Goal: Task Accomplishment & Management: Complete application form

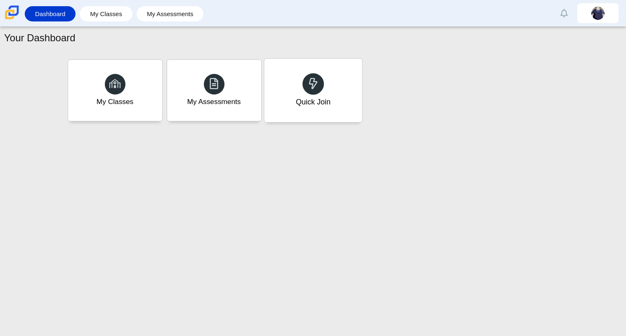
click at [280, 89] on div "Quick Join" at bounding box center [313, 91] width 98 height 64
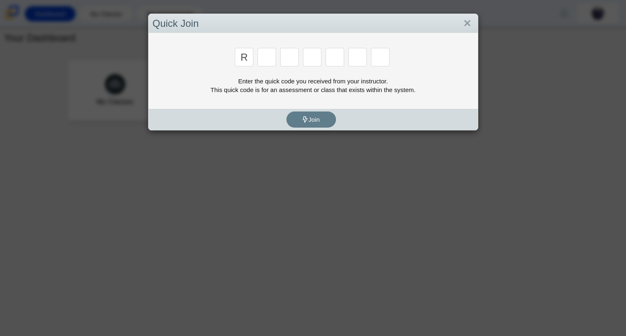
type input "r"
type input "c"
type input "j"
type input "g"
type input "2"
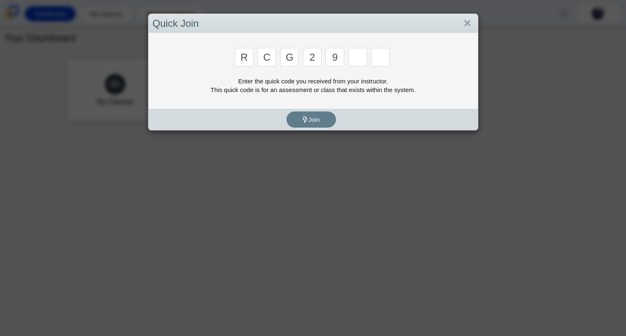
type input "9"
type input "v"
type input "u"
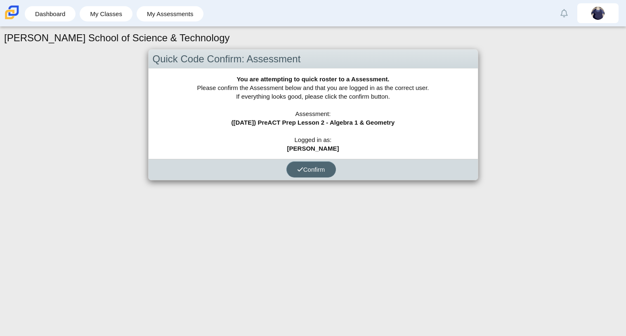
click at [309, 170] on span "Confirm" at bounding box center [311, 169] width 28 height 7
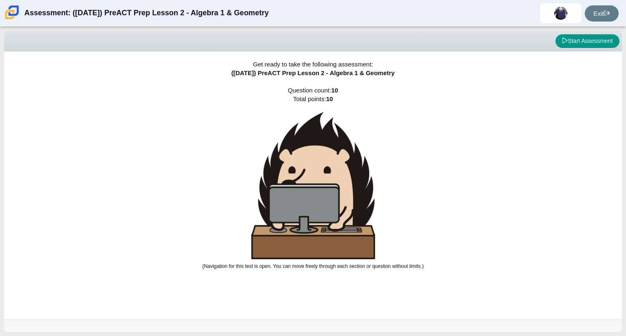
click at [531, 49] on div "Viewing Question 0 of 10 in Pacing Mode Start Assessment" at bounding box center [312, 41] width 617 height 21
click at [570, 38] on button "Start Assessment" at bounding box center [587, 41] width 64 height 14
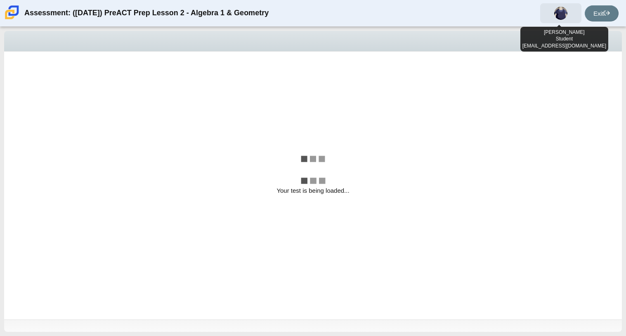
click at [561, 17] on img at bounding box center [560, 13] width 13 height 13
select select "bbf5d072-3e0b-44c4-9a12-6e7c9033f65b"
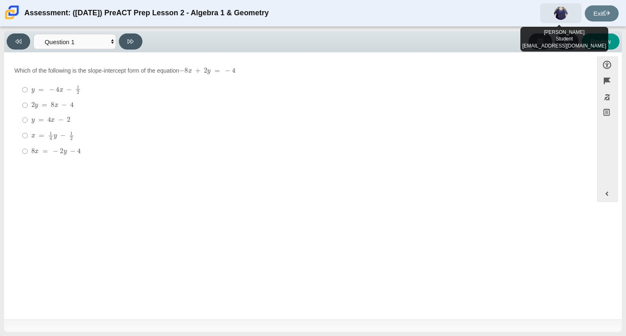
click at [558, 23] on span at bounding box center [560, 13] width 41 height 20
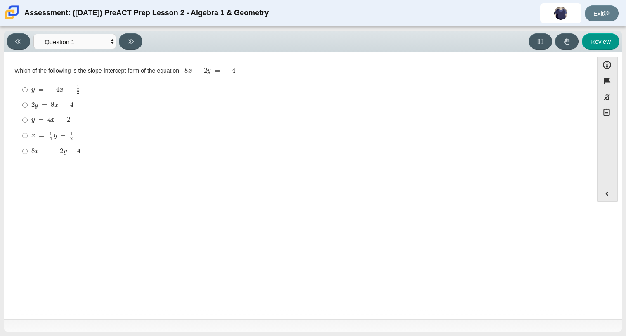
click at [434, 141] on label "x = 1 4 y − 1 2 x = 1 4 y − 1 2" at bounding box center [298, 135] width 565 height 16
click at [28, 141] on input "x = 1 4 y − 1 2 x = 1 4 y − 1 2" at bounding box center [24, 135] width 5 height 16
radio input "true"
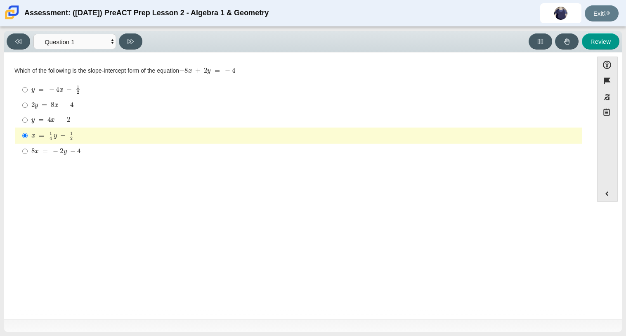
click at [373, 135] on div "x = 1 4 y − 1 2" at bounding box center [304, 135] width 547 height 9
click at [28, 135] on input "x = 1 4 y − 1 2 x = 1 4 y − 1 2" at bounding box center [24, 135] width 5 height 16
click at [396, 52] on div "Viewing Question 1 of 10 in Pacing Mode Questions Question 1 Question 2 Questio…" at bounding box center [312, 41] width 617 height 21
click at [72, 107] on mjx-c "Assessment items" at bounding box center [71, 104] width 3 height 5
click at [28, 107] on input "2 y = 8 x − 4 2 y = 8 x − 4" at bounding box center [24, 105] width 5 height 15
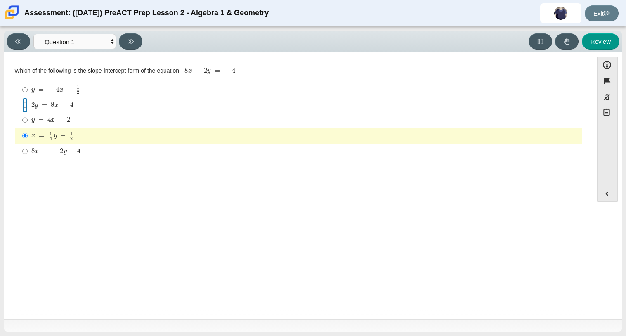
radio input "true"
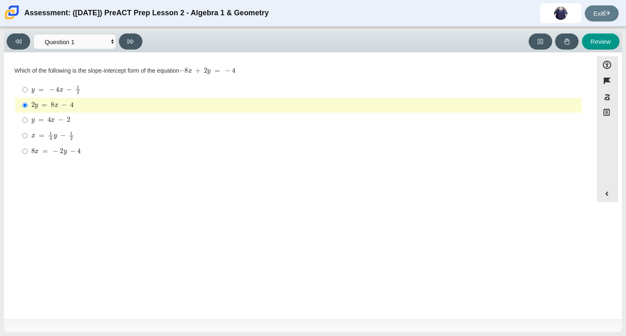
click at [85, 148] on div "8 x = − 2 y − 4" at bounding box center [304, 151] width 547 height 8
click at [28, 148] on input "8 x = − 2 y − 4 8 x = − 2 y − 4" at bounding box center [24, 151] width 5 height 15
radio input "true"
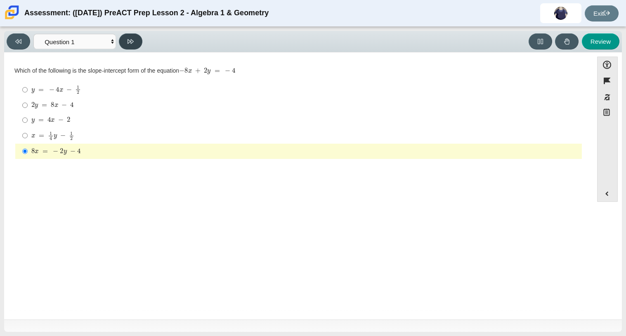
click at [132, 40] on icon at bounding box center [130, 41] width 6 height 6
select select "ed62e223-81bd-4cbf-ab48-ab975844bd1f"
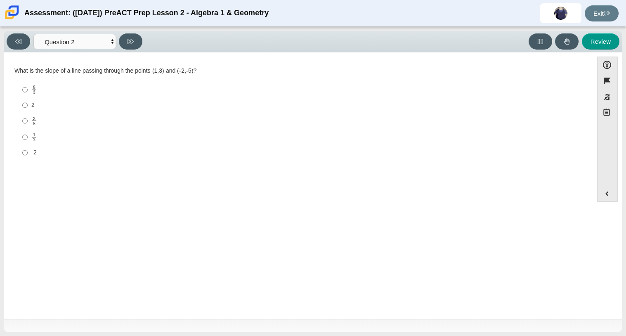
click at [122, 32] on div "Viewing Question 2 of 10 in Pacing Mode Questions Question 1 Question 2 Questio…" at bounding box center [312, 41] width 617 height 21
click at [27, 90] on input "8 3 8 thirds" at bounding box center [24, 90] width 5 height 16
radio input "true"
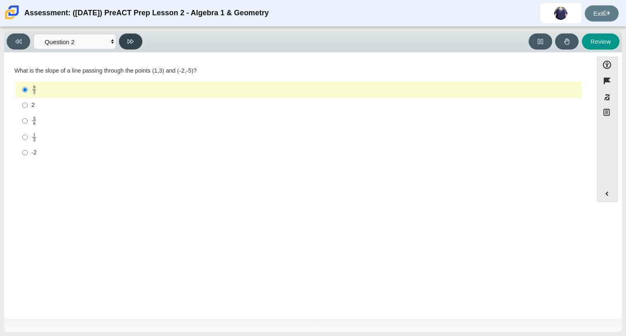
click at [139, 40] on button at bounding box center [131, 41] width 24 height 16
select select "97f4f5fa-a52e-4fed-af51-565bfcdf47cb"
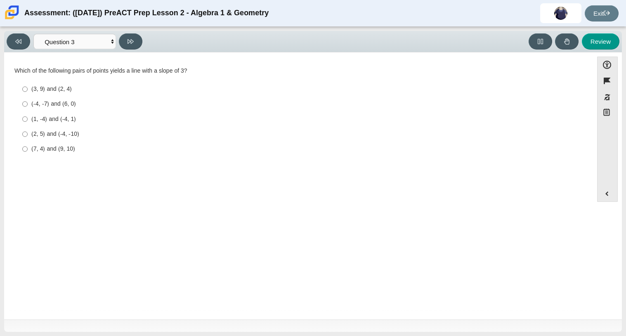
click at [58, 134] on div "(2, 5) and (-4, -10)" at bounding box center [304, 134] width 547 height 8
click at [28, 134] on input "(2, 5) and (-4, -10) (2, 5) and (-4, -10)" at bounding box center [24, 134] width 5 height 15
radio input "true"
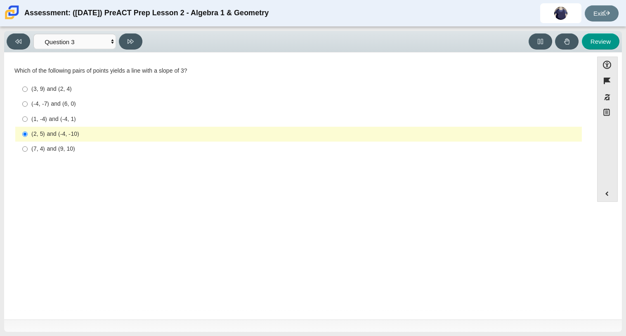
click at [64, 151] on div "(7, 4) and (9, 10)" at bounding box center [304, 149] width 547 height 8
click at [28, 151] on input "(7, 4) and (9, 10) (7, 4) and (9, 10)" at bounding box center [24, 148] width 5 height 15
radio input "true"
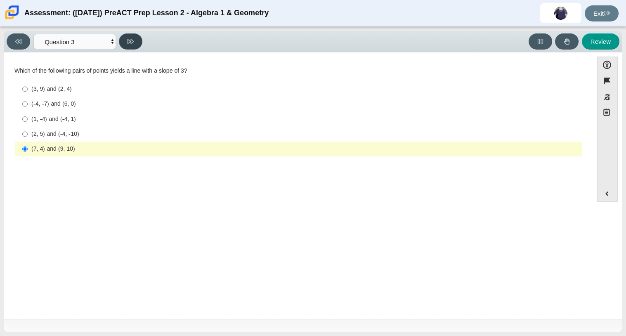
click at [126, 48] on button at bounding box center [131, 41] width 24 height 16
select select "89427bb7-e313-4f00-988f-8b8255897029"
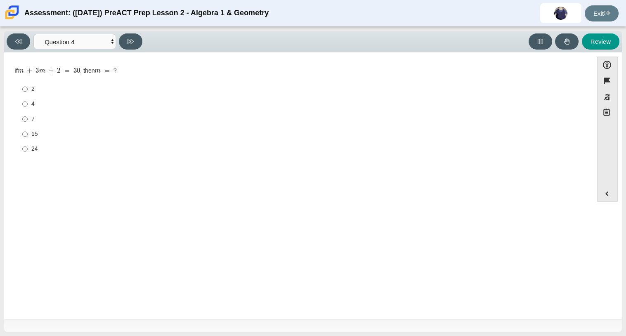
click at [88, 126] on label "7 7" at bounding box center [298, 118] width 565 height 15
click at [28, 126] on input "7 7" at bounding box center [24, 118] width 5 height 15
radio input "true"
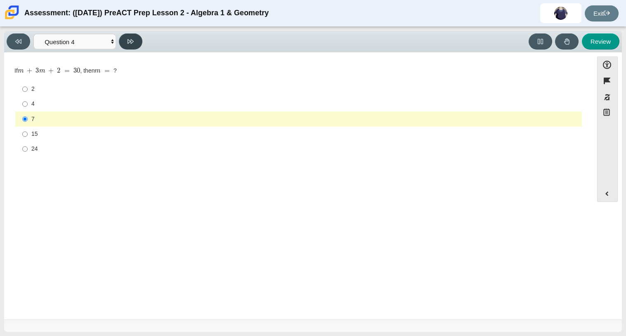
click at [129, 45] on button at bounding box center [131, 41] width 24 height 16
select select "489dcffd-4e6a-49cf-a9d6-ad1d4a911a4e"
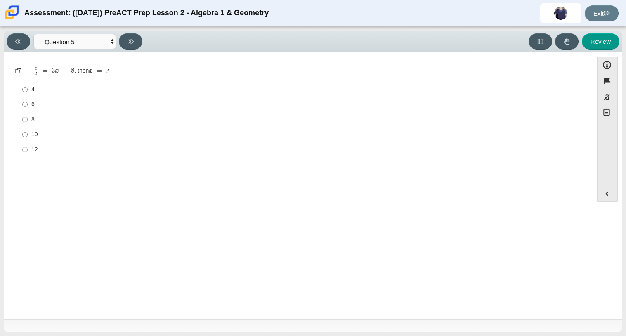
click at [87, 92] on div "4" at bounding box center [304, 89] width 547 height 8
click at [28, 92] on input "4 4" at bounding box center [24, 89] width 5 height 15
radio input "true"
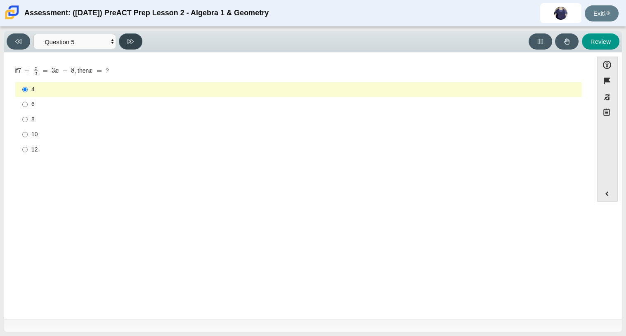
click at [133, 42] on icon at bounding box center [130, 41] width 6 height 6
select select "210571de-36a6-4d8e-a361-ceff8ef801dc"
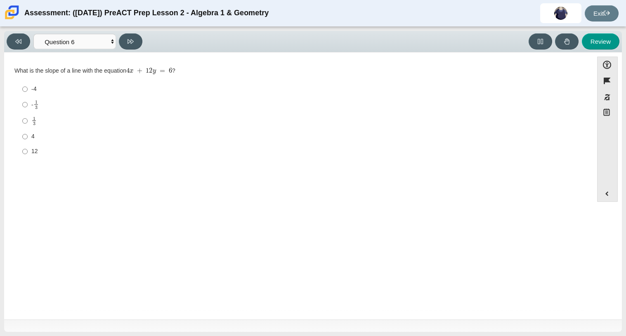
click at [67, 148] on div "12" at bounding box center [304, 151] width 547 height 8
click at [28, 148] on input "12 12" at bounding box center [24, 151] width 5 height 15
radio input "true"
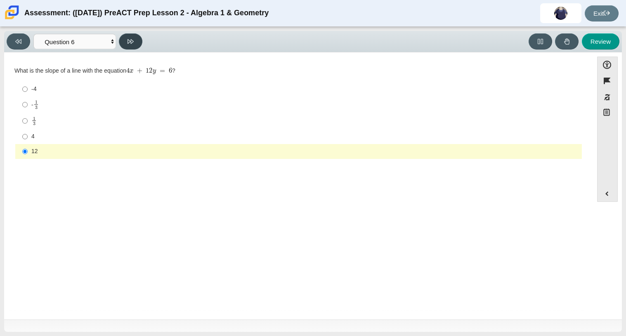
click at [132, 43] on icon at bounding box center [130, 41] width 6 height 6
select select "ec95ace6-bebc-42b8-9428-40567494d4da"
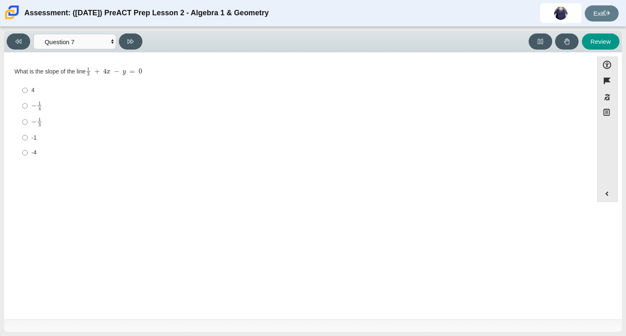
click at [66, 114] on label "− 1 3 negative 1 third" at bounding box center [298, 122] width 565 height 16
click at [28, 114] on input "− 1 3 negative 1 third" at bounding box center [24, 122] width 5 height 16
radio input "true"
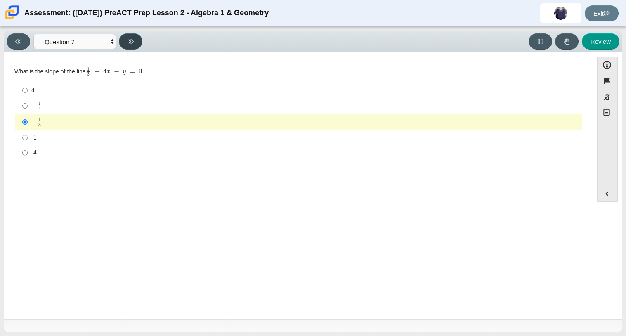
click at [130, 42] on icon at bounding box center [130, 41] width 6 height 6
select select "ce81fe10-bf29-4b5e-8bd7-4f47f2fed4d8"
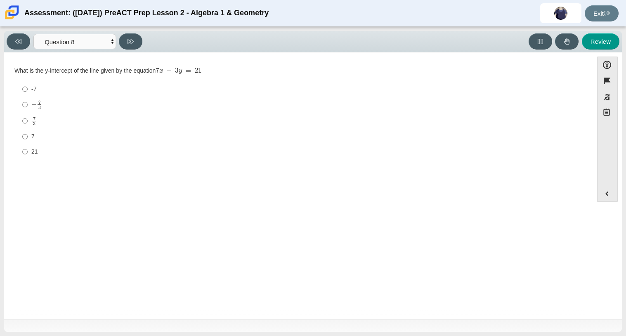
click at [37, 108] on mjx-frac "Assessment items" at bounding box center [39, 104] width 5 height 9
click at [28, 108] on input "− 7 3 negative 7 thirds" at bounding box center [24, 105] width 5 height 16
radio input "true"
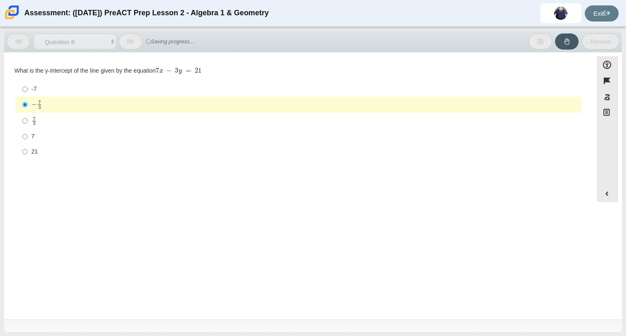
click at [72, 122] on div "7 3" at bounding box center [304, 120] width 547 height 9
click at [28, 122] on input "7 3 7 thirds" at bounding box center [24, 121] width 5 height 16
radio input "true"
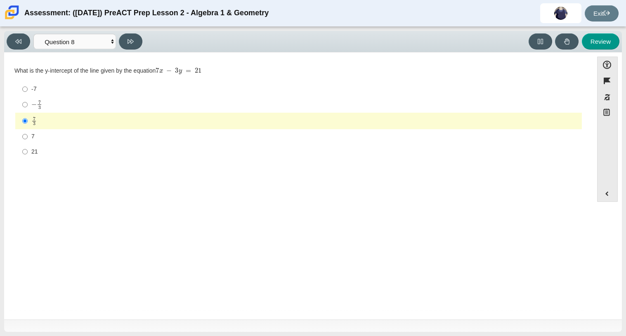
click at [75, 106] on div "− 7 3" at bounding box center [304, 104] width 547 height 9
click at [28, 106] on input "− 7 3 negative 7 thirds" at bounding box center [24, 105] width 5 height 16
radio input "true"
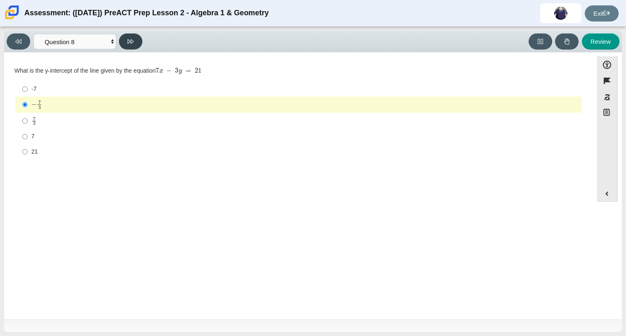
click at [133, 33] on button at bounding box center [131, 41] width 24 height 16
select select "14773eaf-2ca1-47ae-afe7-a624a56f34b3"
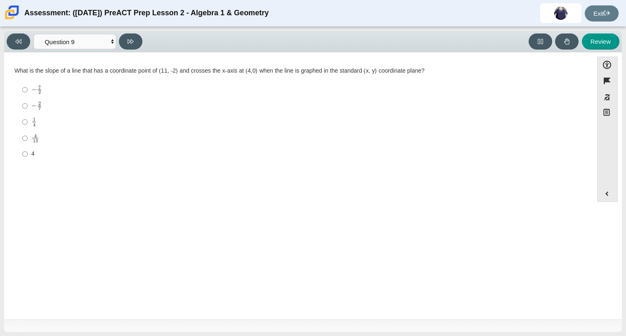
click at [28, 136] on label "4 13 4 over 13" at bounding box center [298, 138] width 565 height 16
click at [28, 136] on input "4 13 4 over 13" at bounding box center [24, 138] width 5 height 16
radio input "true"
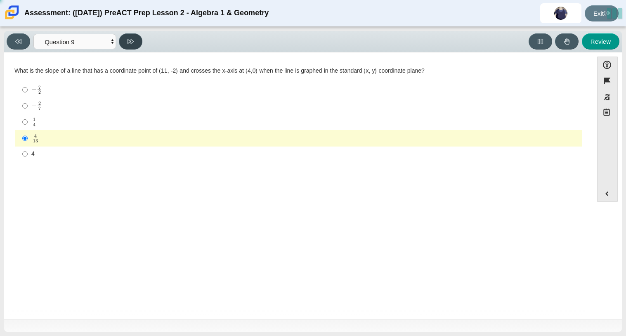
click at [133, 40] on icon at bounding box center [130, 41] width 6 height 5
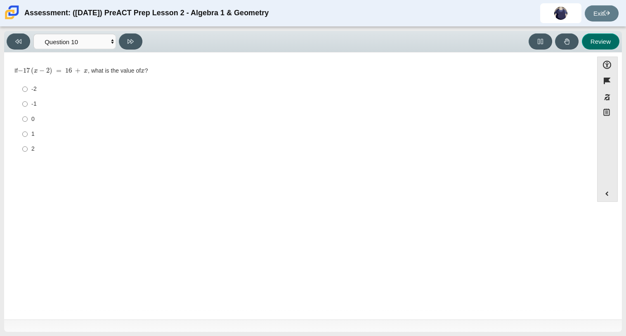
click at [585, 42] on button "Review" at bounding box center [601, 41] width 38 height 16
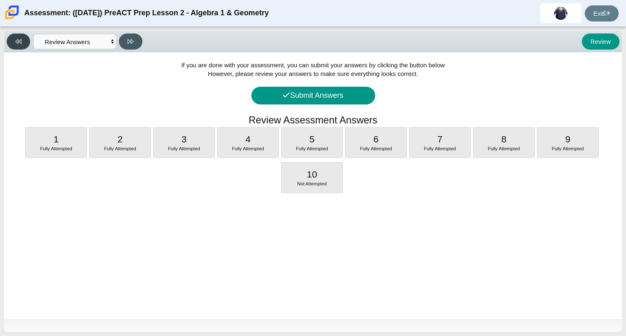
click at [22, 42] on button at bounding box center [19, 41] width 24 height 16
select select "96b71634-eacb-4f7e-8aef-411727d9bcba"
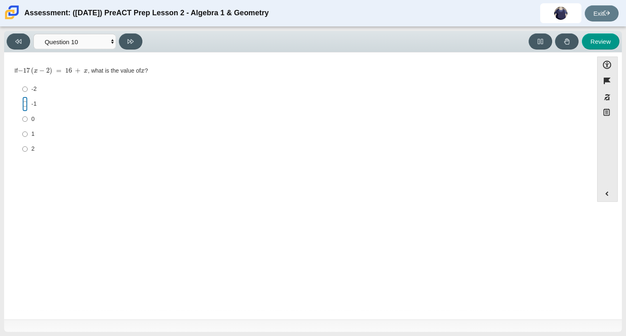
click at [25, 103] on input "-1 -1" at bounding box center [24, 104] width 5 height 15
radio input "true"
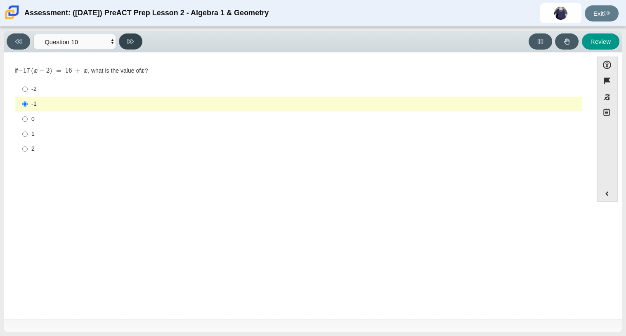
click at [134, 38] on button at bounding box center [131, 41] width 24 height 16
select select "review"
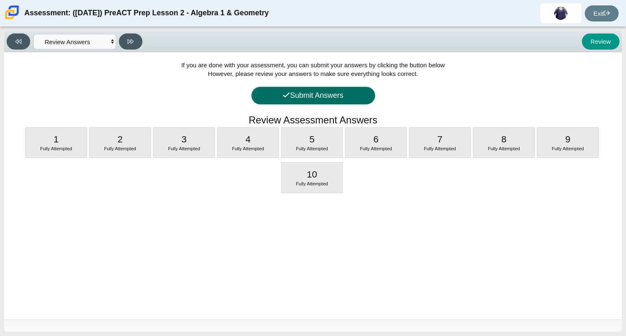
click at [270, 96] on button "Submit Answers" at bounding box center [313, 96] width 124 height 18
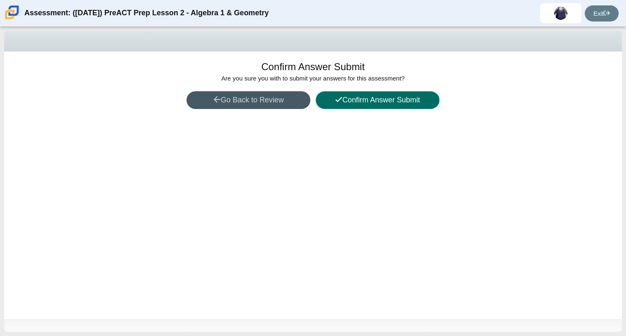
click at [374, 102] on button "Confirm Answer Submit" at bounding box center [378, 100] width 124 height 18
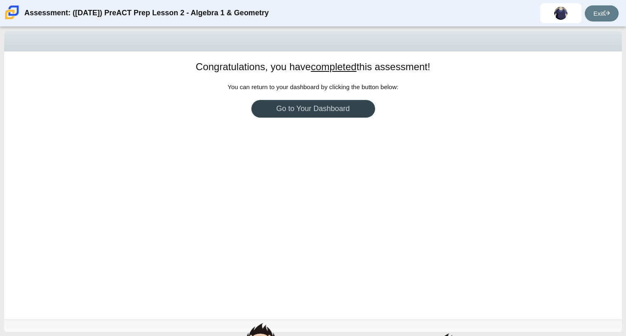
click at [351, 110] on link "Go to Your Dashboard" at bounding box center [313, 109] width 124 height 18
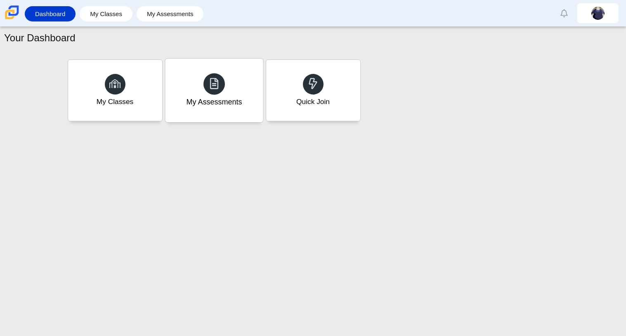
click at [191, 97] on div "My Assessments" at bounding box center [214, 102] width 56 height 11
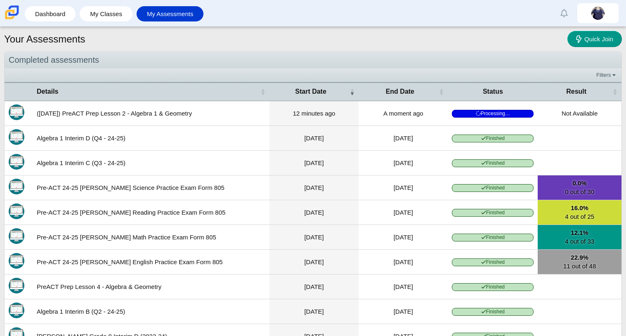
click at [477, 114] on icon at bounding box center [478, 114] width 6 height 6
